Goal: Navigation & Orientation: Find specific page/section

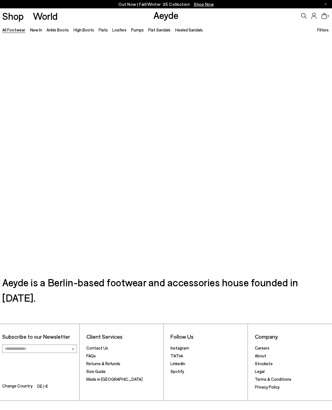
scroll to position [489, 0]
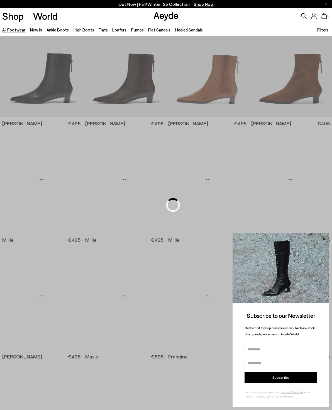
scroll to position [489, 0]
